Goal: Information Seeking & Learning: Understand process/instructions

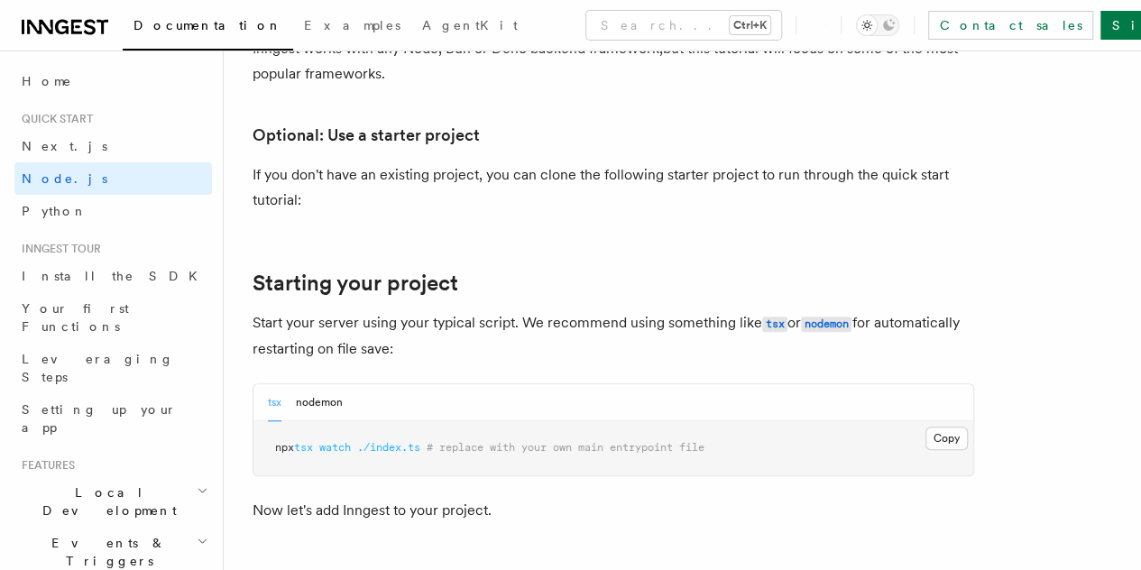
scroll to position [812, 0]
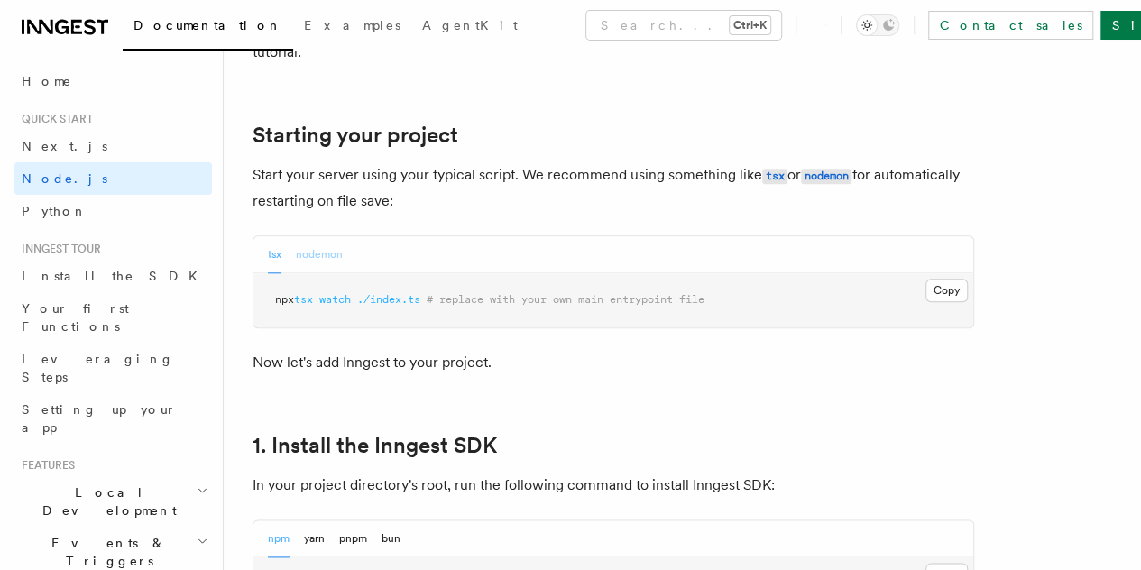
click at [330, 273] on button "nodemon" at bounding box center [319, 254] width 47 height 37
click at [289, 273] on div "tsx nodemon" at bounding box center [305, 254] width 75 height 37
click at [281, 273] on button "tsx" at bounding box center [275, 254] width 14 height 37
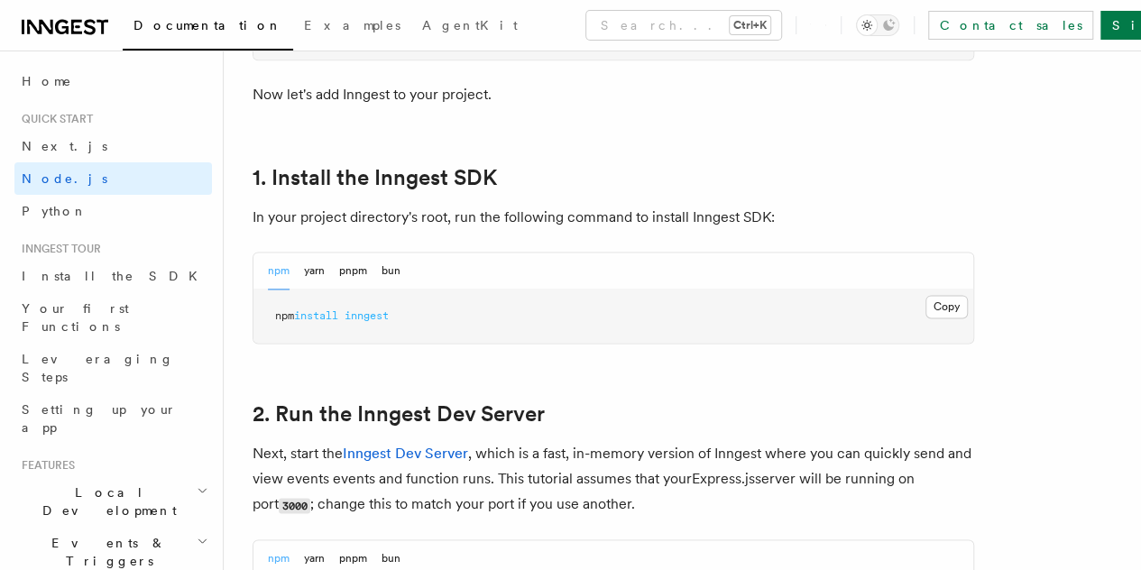
scroll to position [1083, 0]
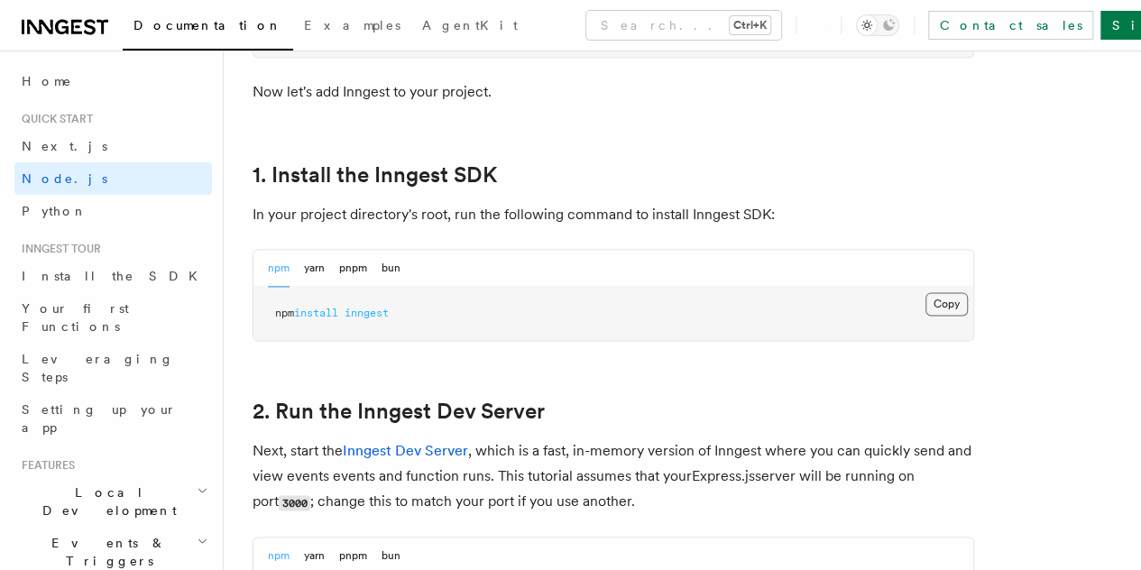
click at [926, 316] on button "Copy Copied" at bounding box center [947, 303] width 42 height 23
